Goal: Transaction & Acquisition: Subscribe to service/newsletter

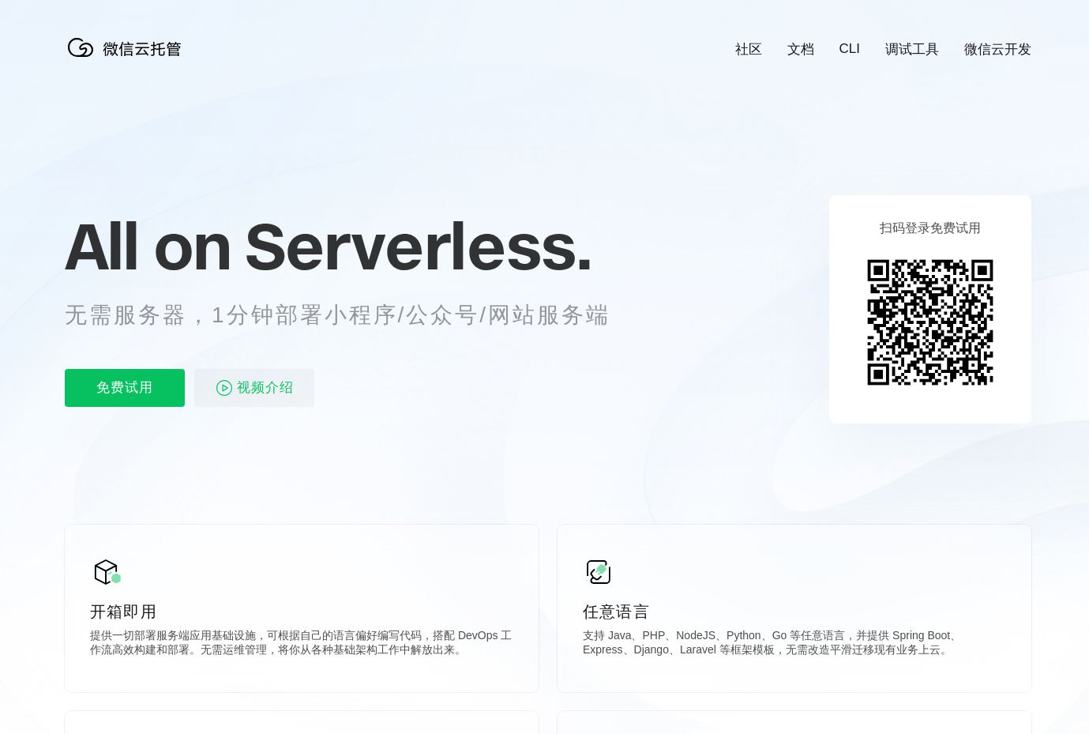
scroll to position [0, 2809]
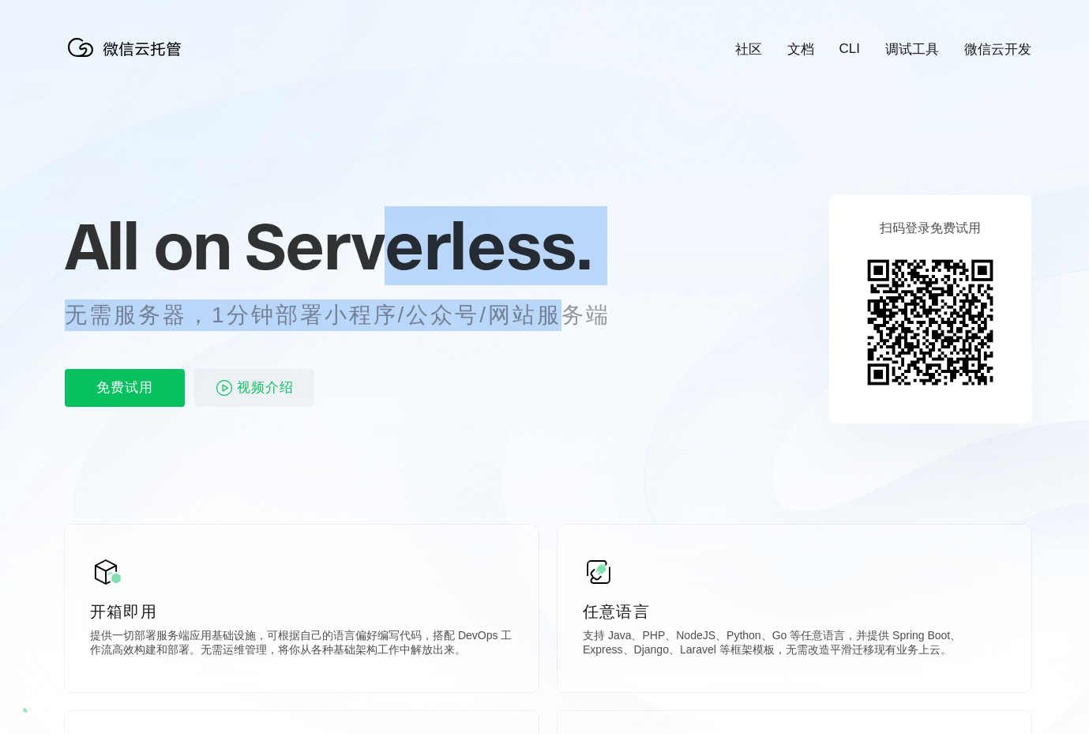
drag, startPoint x: 400, startPoint y: 222, endPoint x: 521, endPoint y: 367, distance: 188.4
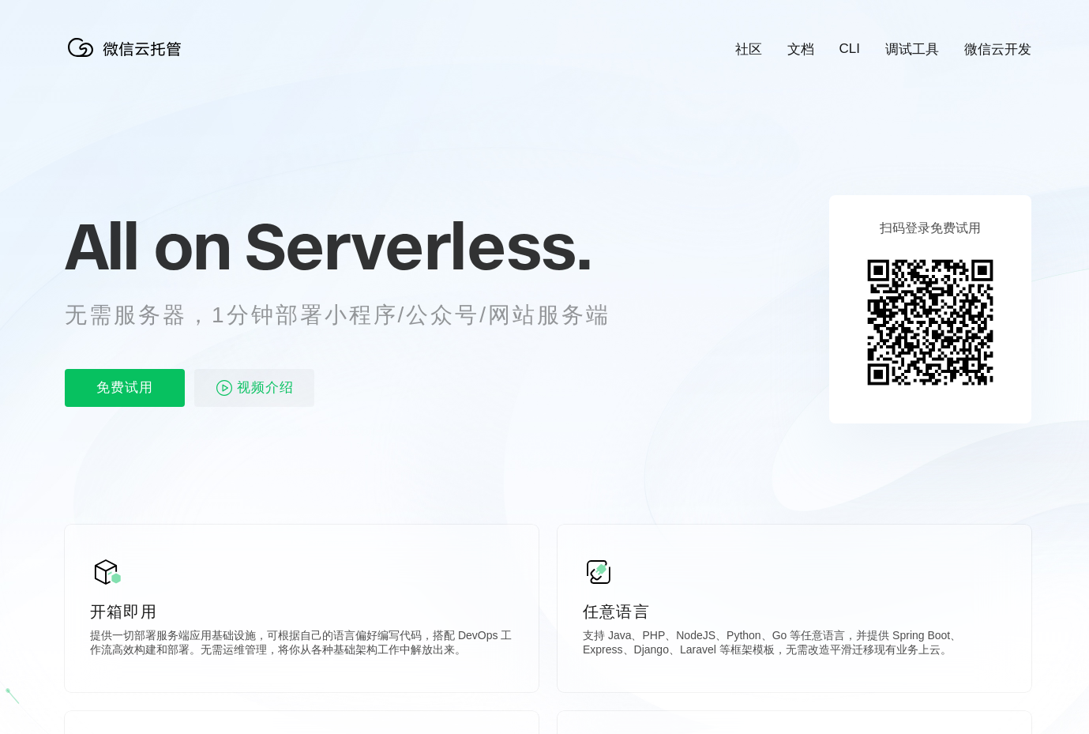
click at [511, 368] on div "All on Serverless. 无需服务器，1分钟部署小程序/公众号/网站服务端 免费试用 视频介绍" at bounding box center [357, 308] width 585 height 229
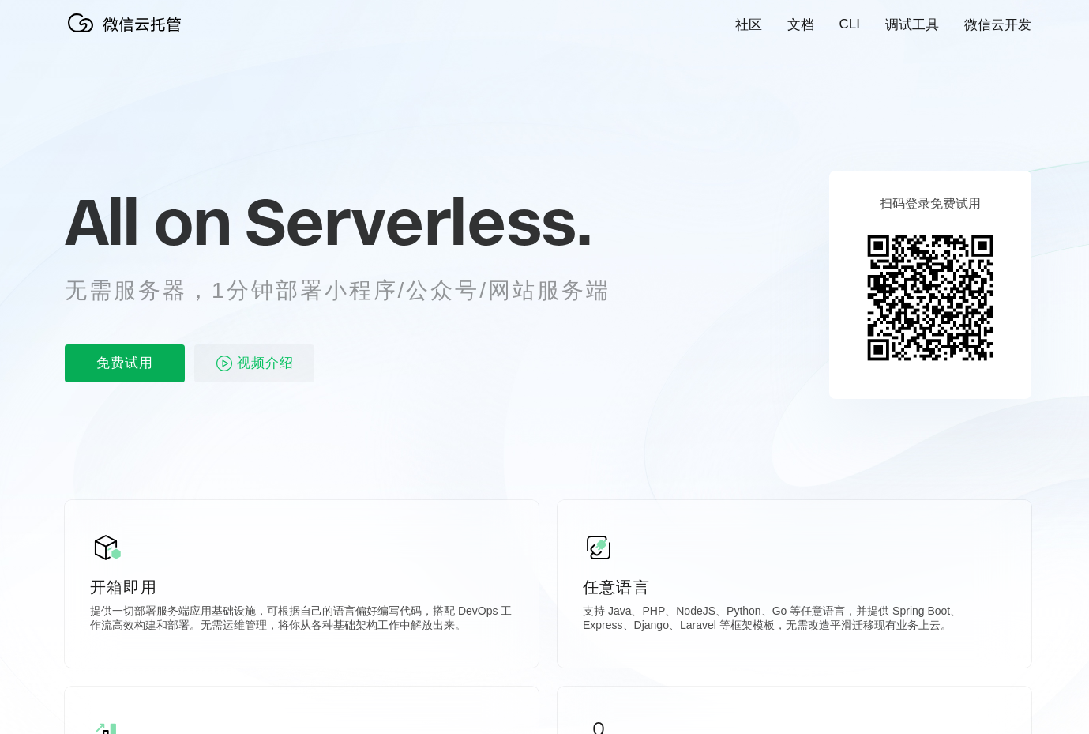
scroll to position [0, 0]
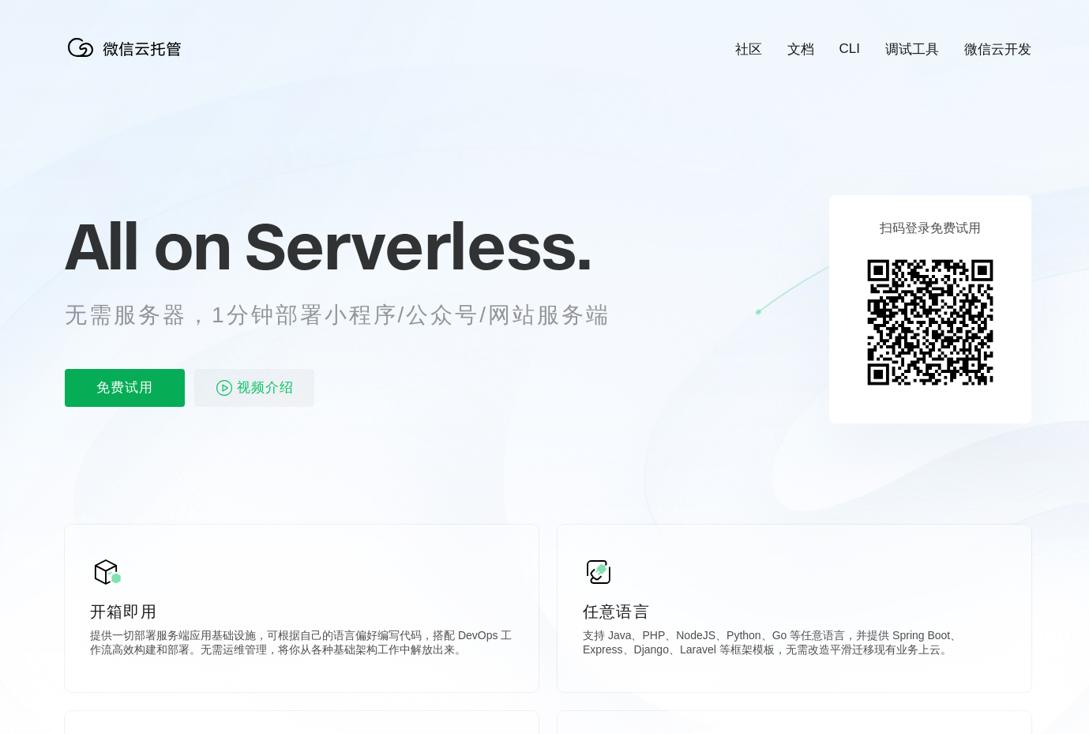
drag, startPoint x: 114, startPoint y: 383, endPoint x: 124, endPoint y: 383, distance: 10.3
click at [118, 383] on p "免费试用" at bounding box center [125, 388] width 120 height 38
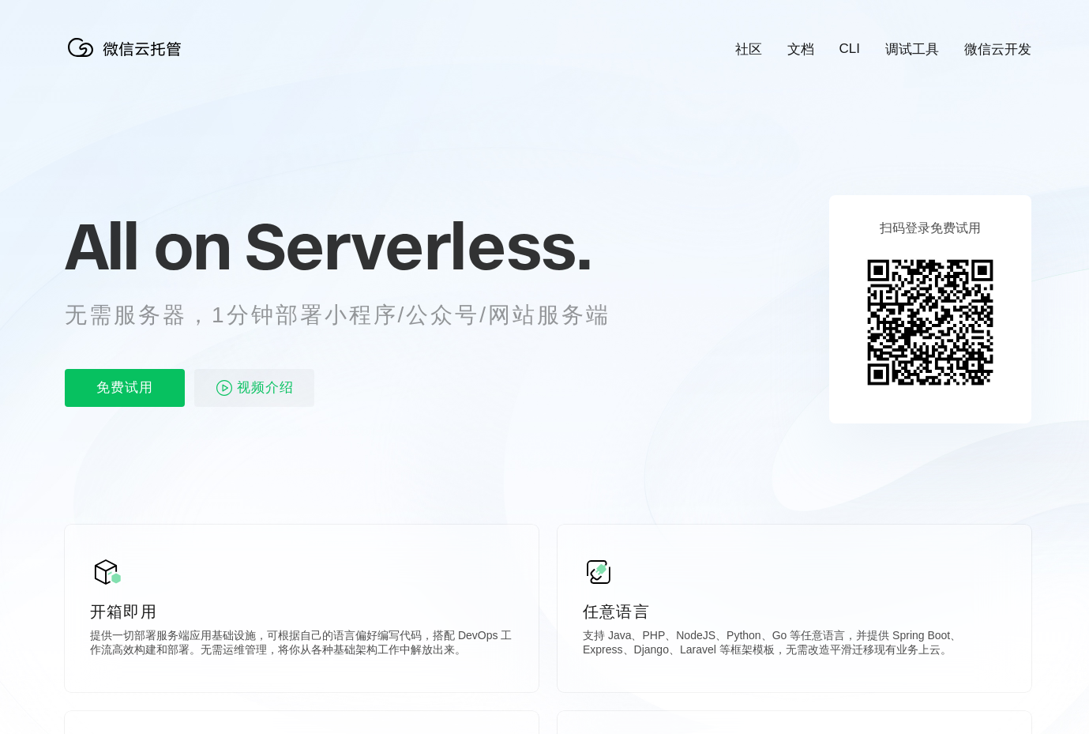
scroll to position [0, 2809]
